Goal: Transaction & Acquisition: Purchase product/service

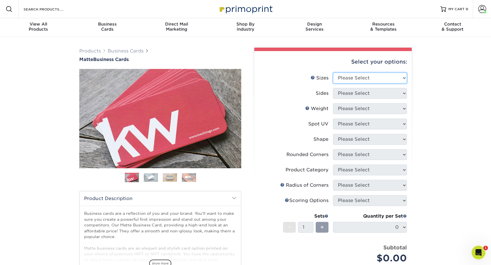
click at [388, 74] on select "Please Select 1.5" x 3.5" - Mini 1.75" x 3.5" - Mini 2" x 2" - Square 2" x 3" -…" at bounding box center [370, 78] width 74 height 11
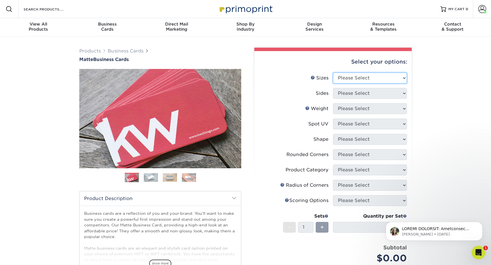
select select "2.00x3.50"
click at [333, 73] on select "Please Select 1.5" x 3.5" - Mini 1.75" x 3.5" - Mini 2" x 2" - Square 2" x 3" -…" at bounding box center [370, 78] width 74 height 11
click at [379, 93] on select "Please Select Print Both Sides Print Front Only" at bounding box center [370, 93] width 74 height 11
select select "13abbda7-1d64-4f25-8bb2-c179b224825d"
click at [333, 88] on select "Please Select Print Both Sides Print Front Only" at bounding box center [370, 93] width 74 height 11
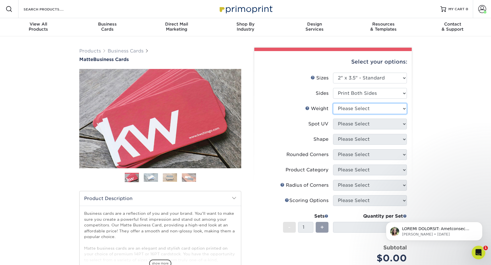
click at [357, 107] on select "Please Select 16PT 14PT" at bounding box center [370, 108] width 74 height 11
select select "16PT"
click at [333, 103] on select "Please Select 16PT 14PT" at bounding box center [370, 108] width 74 height 11
click at [360, 125] on select "Please Select No Spot UV Front and Back (Both Sides) Front Only Back Only" at bounding box center [370, 124] width 74 height 11
select select "3"
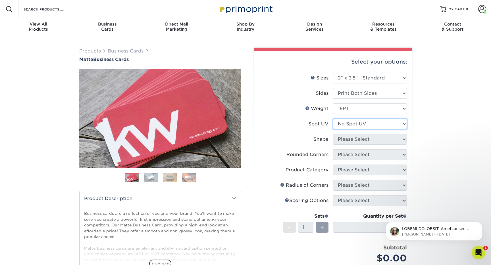
click at [333, 119] on select "Please Select No Spot UV Front and Back (Both Sides) Front Only Back Only" at bounding box center [370, 124] width 74 height 11
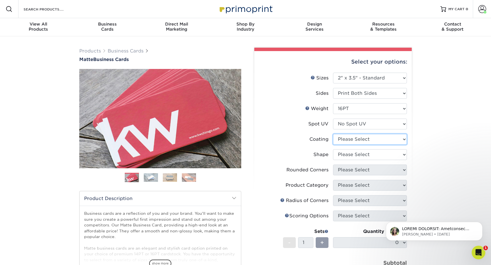
click at [350, 139] on select at bounding box center [370, 139] width 74 height 11
select select "121bb7b5-3b4d-429f-bd8d-bbf80e953313"
click at [333, 134] on select at bounding box center [370, 139] width 74 height 11
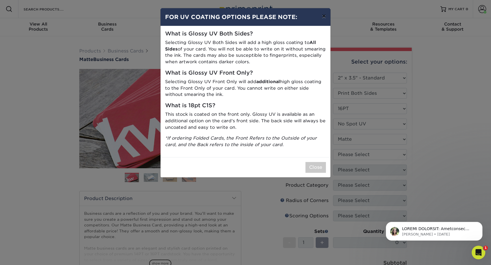
click at [321, 15] on button "×" at bounding box center [323, 16] width 13 height 16
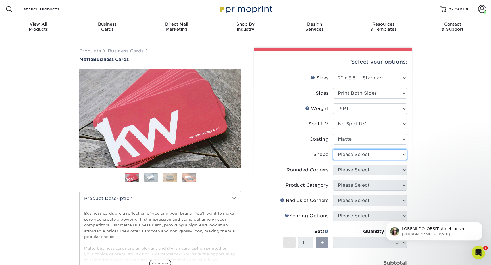
click at [350, 152] on select "Please Select Standard Oval" at bounding box center [370, 154] width 74 height 11
select select "standard"
click at [333, 149] on select "Please Select Standard Oval" at bounding box center [370, 154] width 74 height 11
click at [347, 169] on select "Please Select Yes - Round 2 Corners Yes - Round 4 Corners No" at bounding box center [370, 170] width 74 height 11
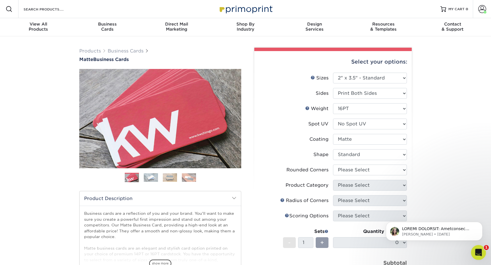
click at [478, 252] on icon "Open Intercom Messenger" at bounding box center [477, 252] width 4 height 5
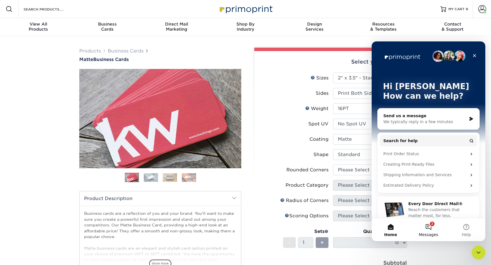
click at [431, 226] on button "2 Messages" at bounding box center [428, 230] width 38 height 23
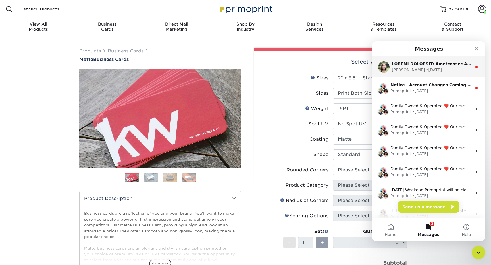
click at [455, 74] on div "[PERSON_NAME] • [DATE]" at bounding box center [428, 67] width 114 height 21
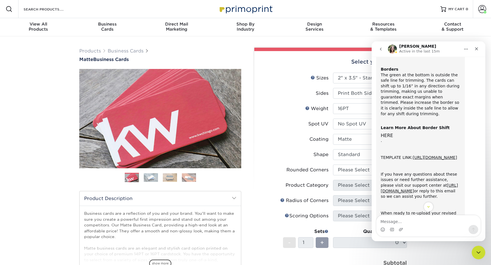
scroll to position [150, 0]
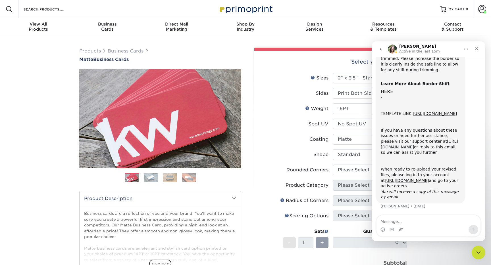
click at [380, 47] on icon "go back" at bounding box center [380, 49] width 5 height 5
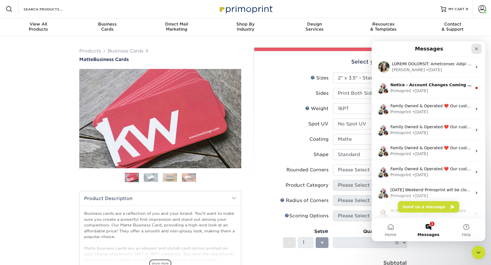
click at [476, 49] on icon "Close" at bounding box center [476, 48] width 3 height 3
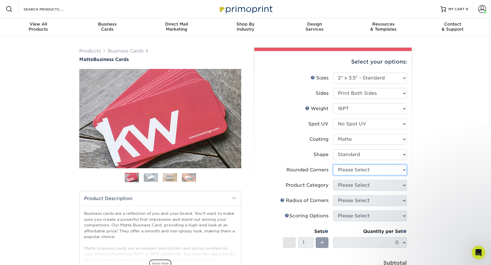
click at [354, 168] on select "Please Select Yes - Round 2 Corners Yes - Round 4 Corners No" at bounding box center [370, 170] width 74 height 11
select select "0"
click at [333, 165] on select "Please Select Yes - Round 2 Corners Yes - Round 4 Corners No" at bounding box center [370, 170] width 74 height 11
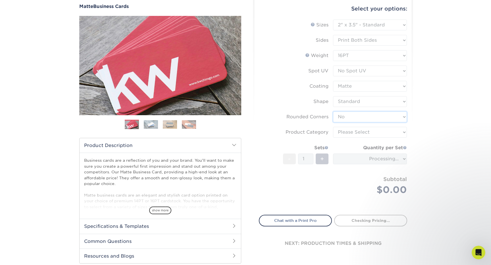
scroll to position [71, 0]
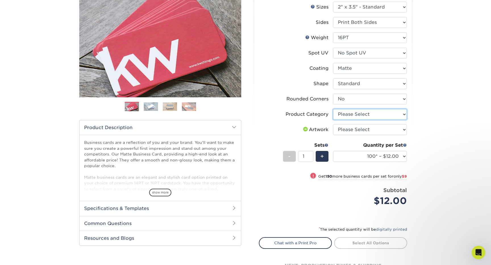
click at [367, 115] on select "Please Select Business Cards" at bounding box center [370, 114] width 74 height 11
select select "3b5148f1-0588-4f88-a218-97bcfdce65c1"
click at [333, 109] on select "Please Select Business Cards" at bounding box center [370, 114] width 74 height 11
click at [350, 128] on select "Please Select I will upload files I need a design - $100" at bounding box center [370, 129] width 74 height 11
select select "upload"
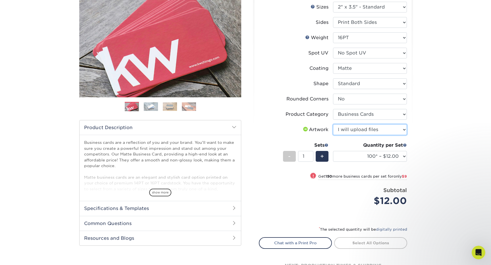
click at [333, 124] on select "Please Select I will upload files I need a design - $100" at bounding box center [370, 129] width 74 height 11
